Goal: Use online tool/utility: Utilize a website feature to perform a specific function

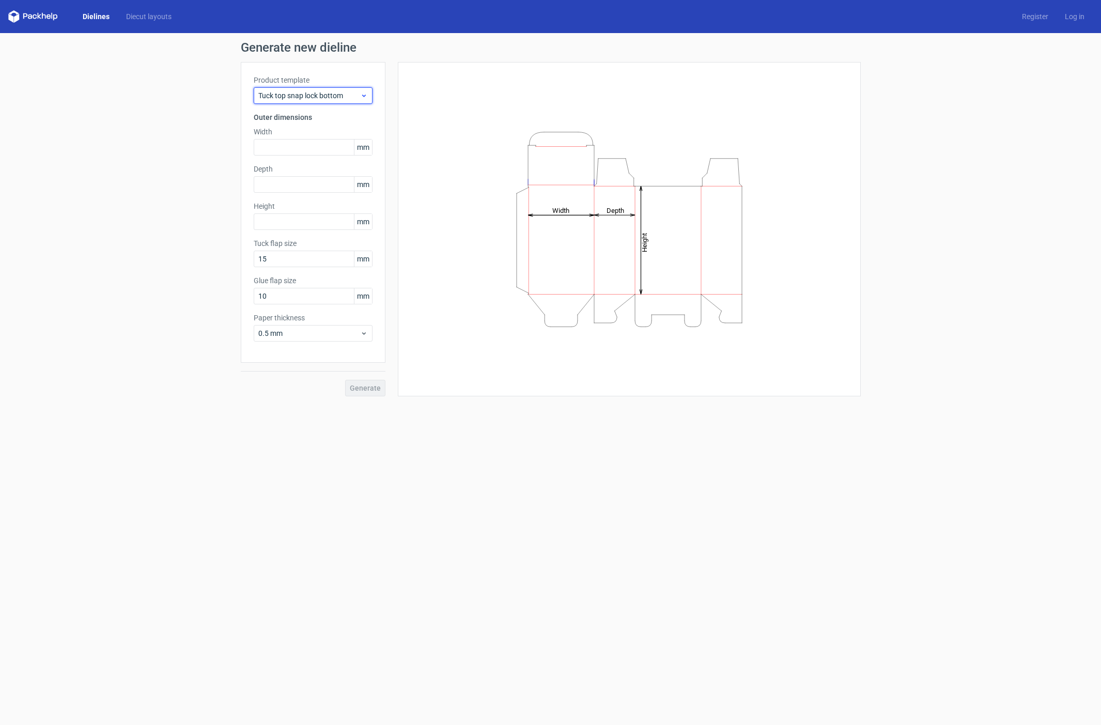
click at [352, 99] on span "Tuck top snap lock bottom" at bounding box center [309, 95] width 102 height 10
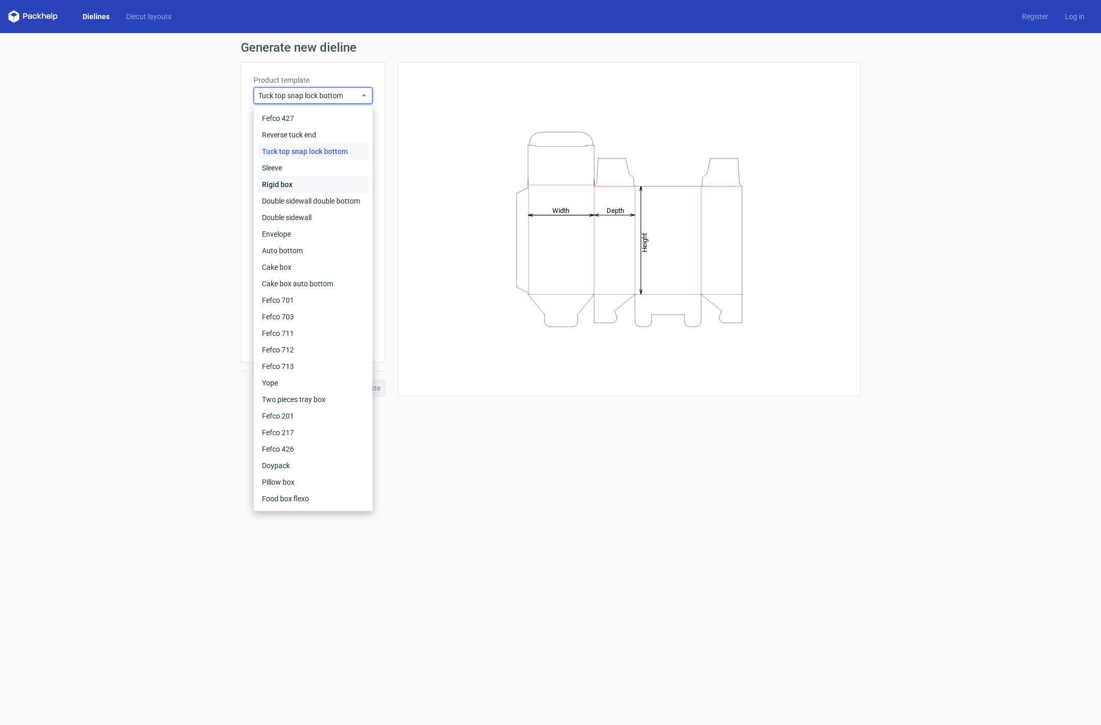
click at [327, 190] on div "Rigid box" at bounding box center [313, 184] width 111 height 17
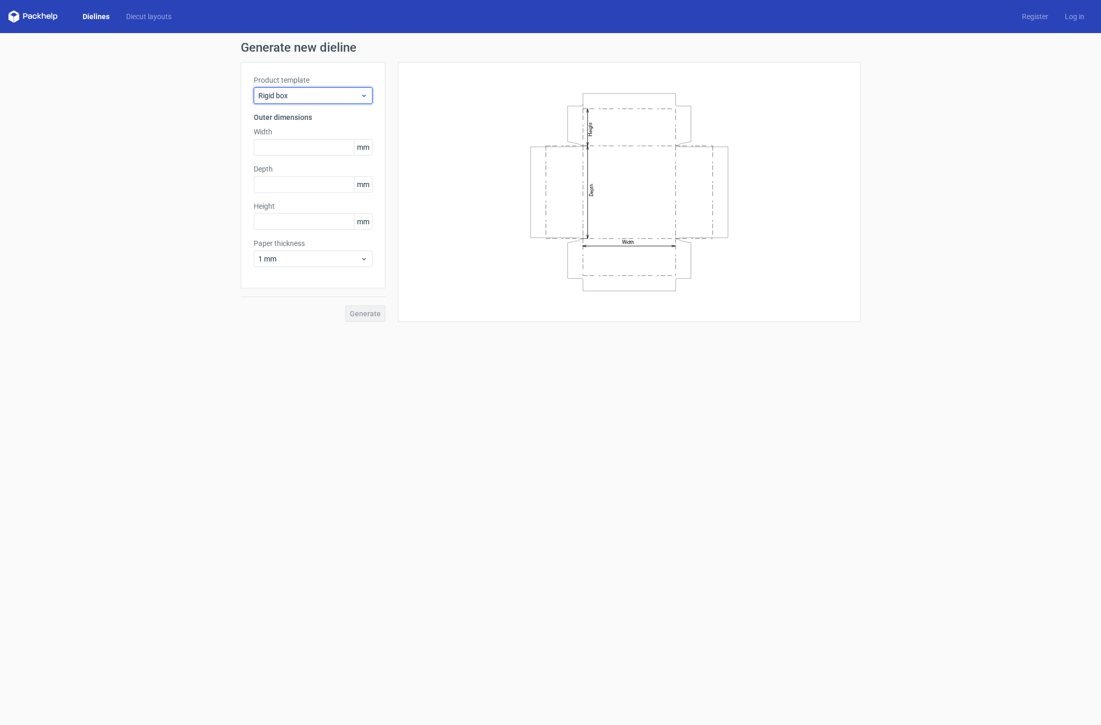
click at [355, 93] on span "Rigid box" at bounding box center [309, 95] width 102 height 10
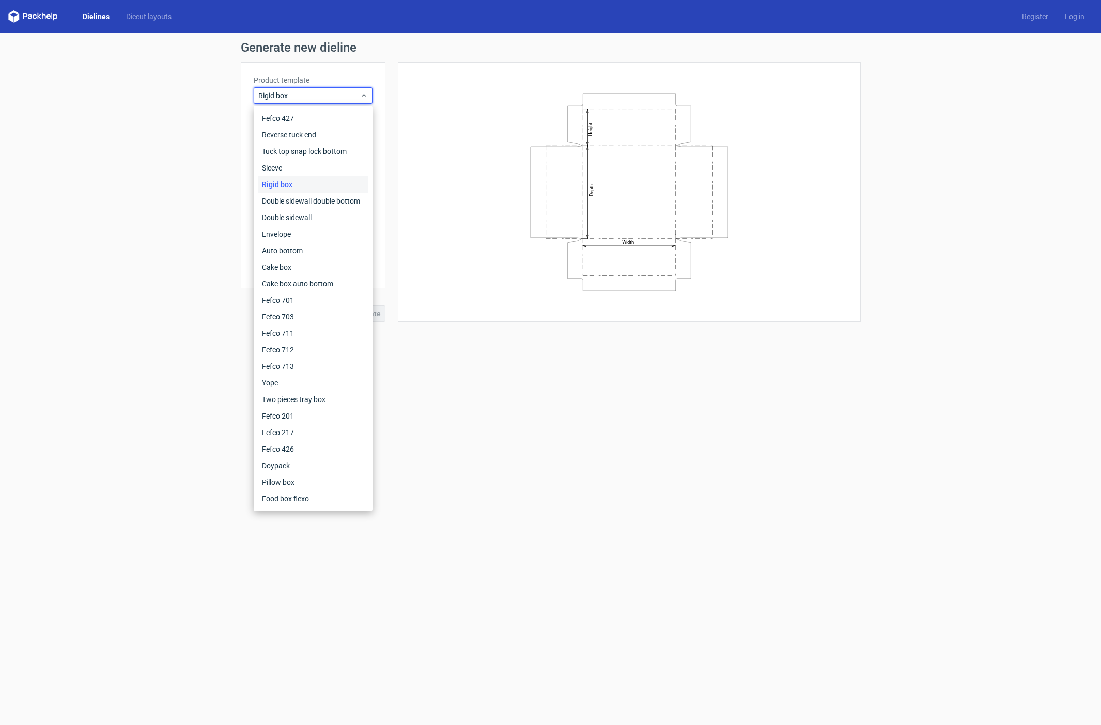
click at [124, 173] on div "Generate new dieline Product template Rigid box Outer dimensions Width mm Depth…" at bounding box center [550, 181] width 1101 height 297
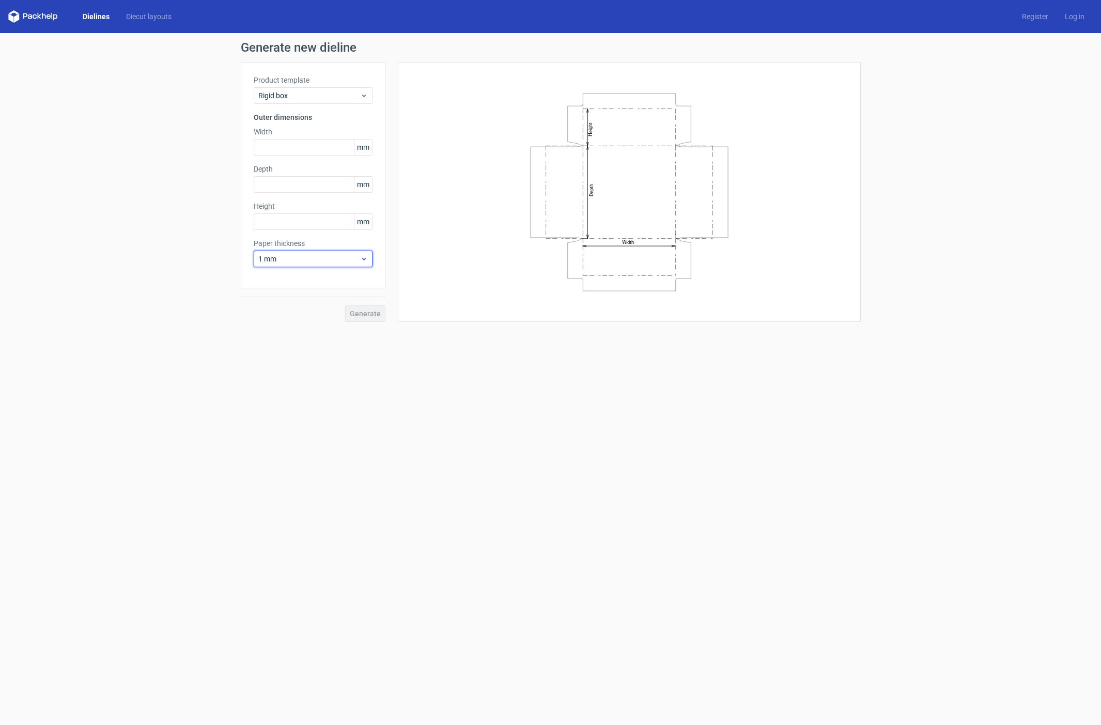
click at [307, 259] on span "1 mm" at bounding box center [309, 259] width 102 height 10
click at [300, 349] on div "3 mm" at bounding box center [313, 347] width 111 height 17
click at [320, 91] on span "Rigid box" at bounding box center [309, 95] width 102 height 10
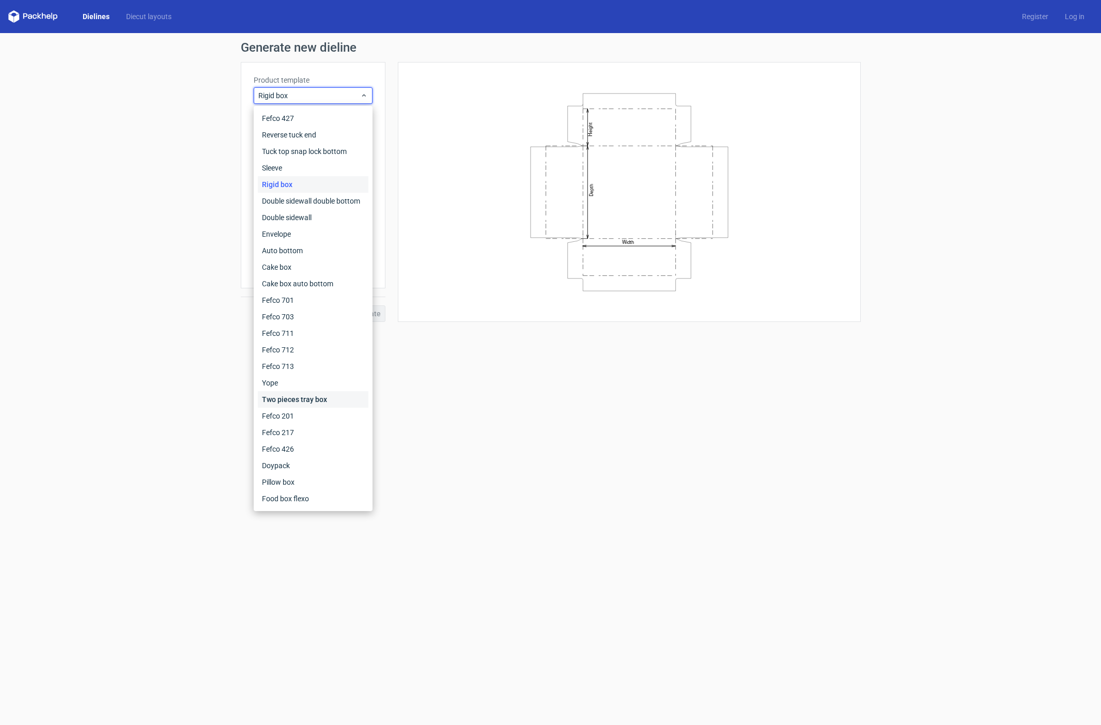
click at [319, 400] on div "Two pieces tray box" at bounding box center [313, 399] width 111 height 17
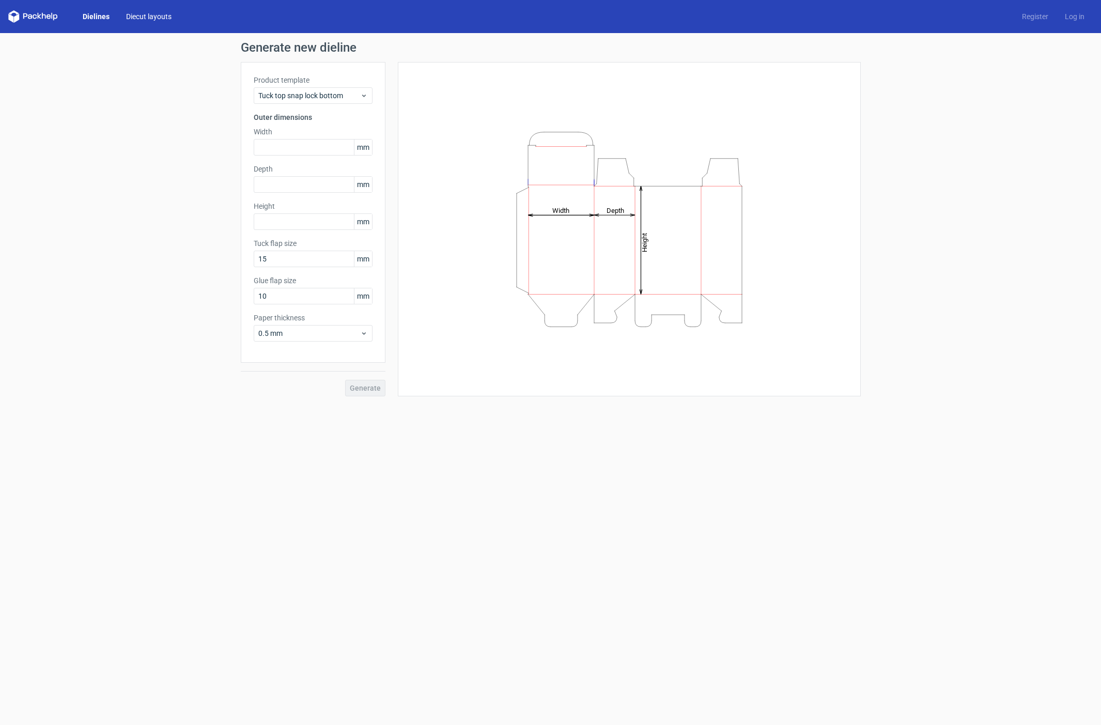
click at [136, 12] on link "Diecut layouts" at bounding box center [149, 16] width 62 height 10
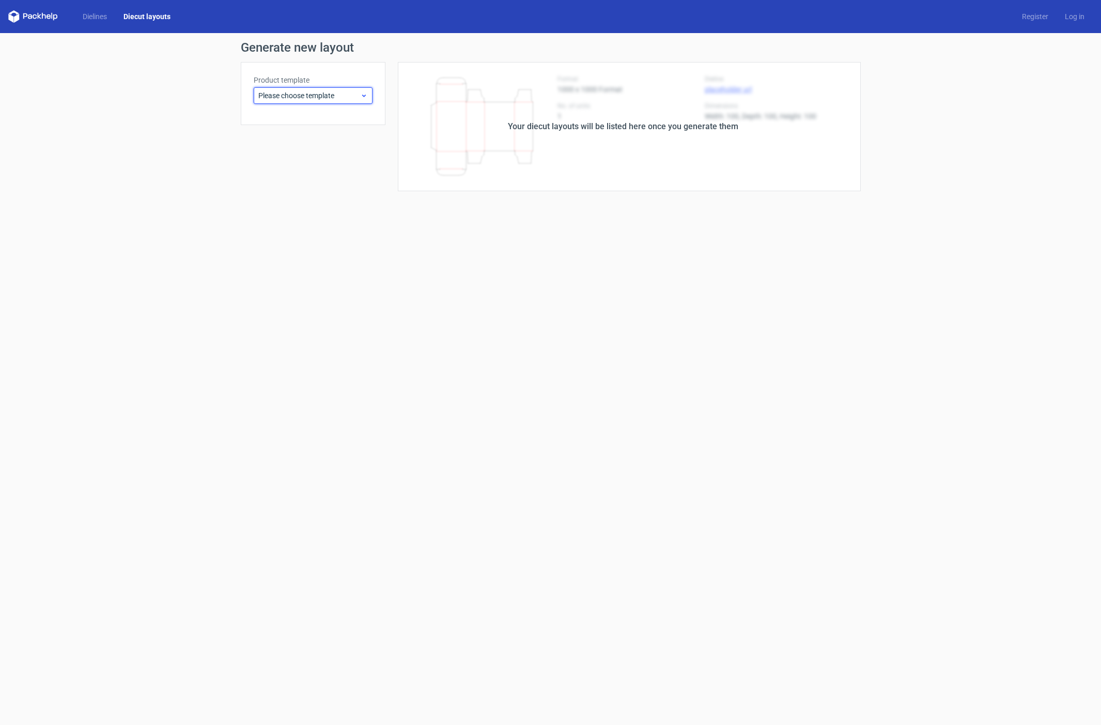
click at [299, 96] on span "Please choose template" at bounding box center [309, 95] width 102 height 10
click at [307, 182] on div "Rigid box" at bounding box center [313, 184] width 111 height 17
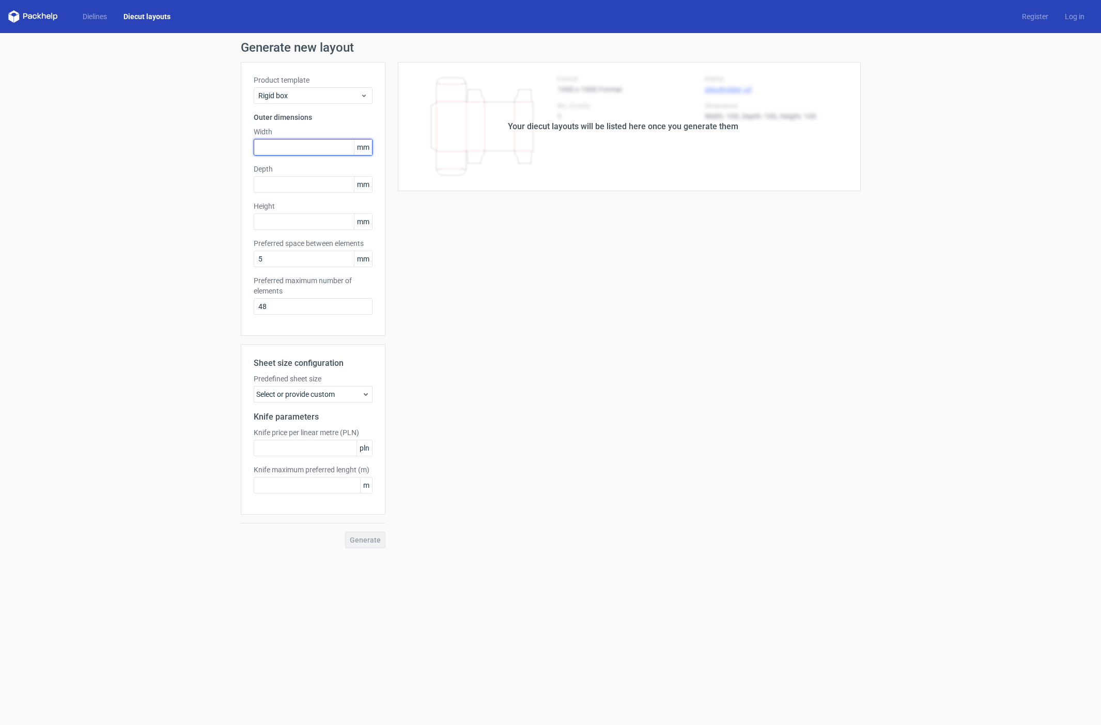
click at [286, 151] on input "text" at bounding box center [313, 147] width 119 height 17
type input "440"
type input "300"
type input "110"
click at [305, 311] on input "48" at bounding box center [313, 306] width 119 height 17
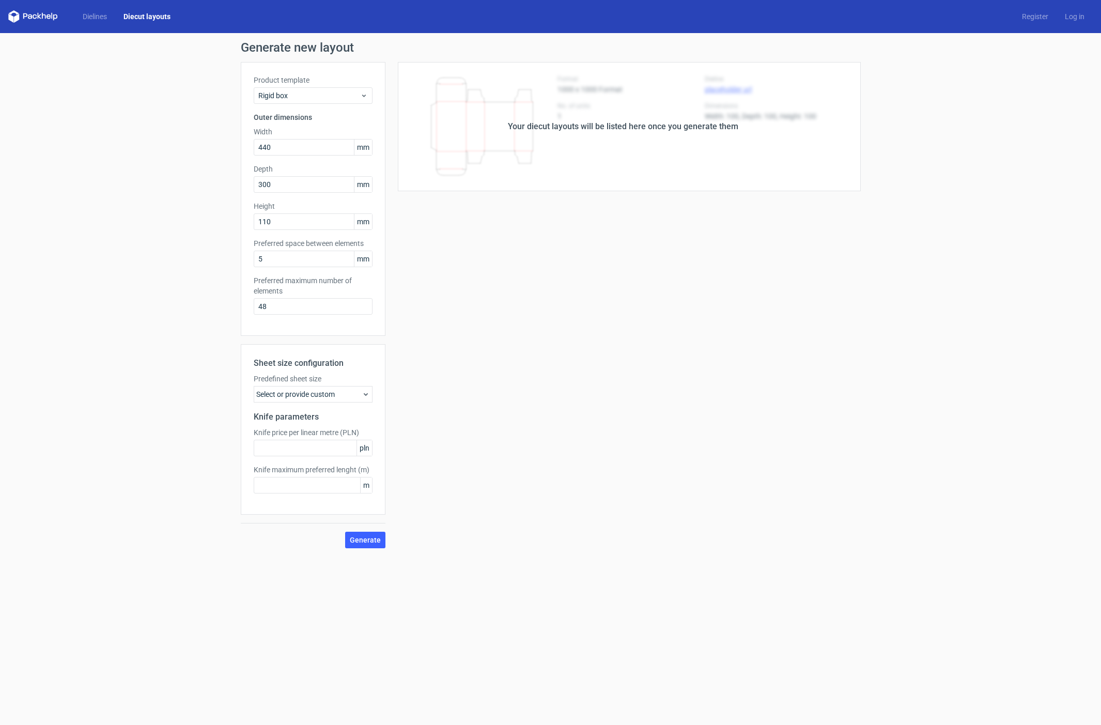
click at [362, 395] on icon at bounding box center [366, 394] width 8 height 8
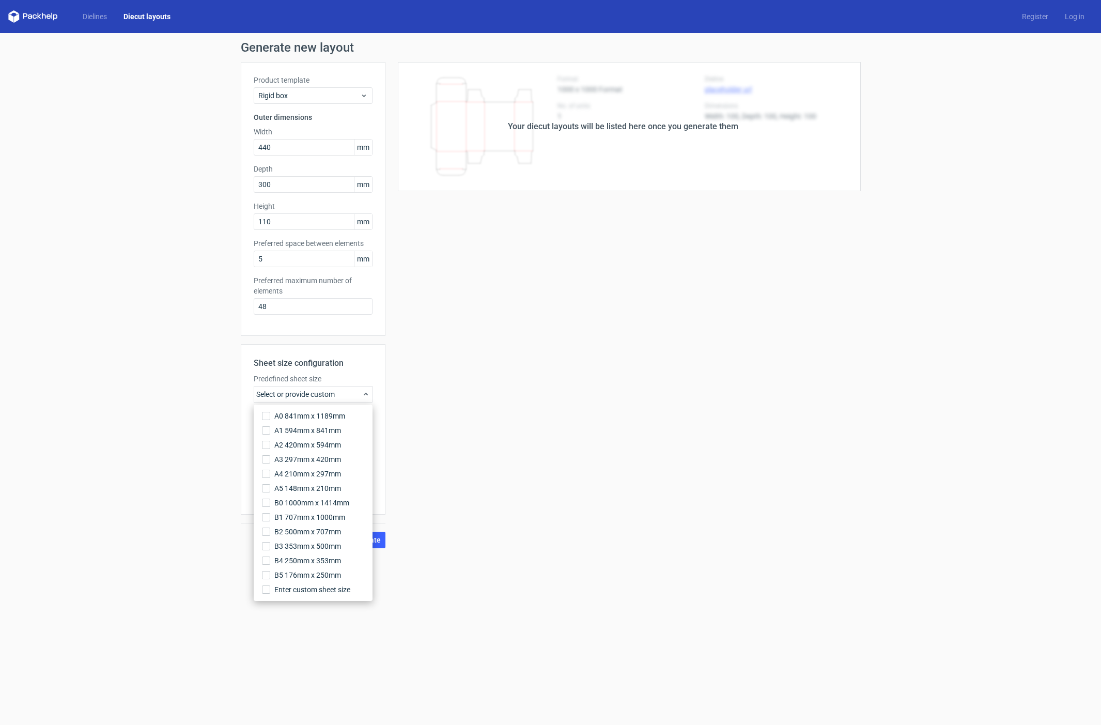
click at [459, 506] on div "Your diecut layouts will be listed here once you generate them Height Depth Wid…" at bounding box center [622, 305] width 475 height 486
